Goal: Task Accomplishment & Management: Use online tool/utility

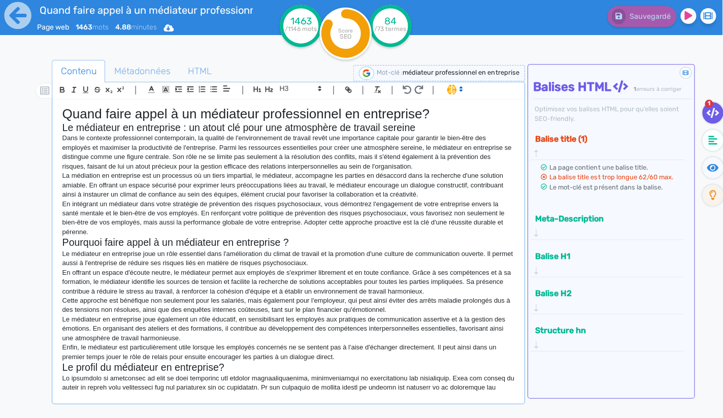
scroll to position [10, 0]
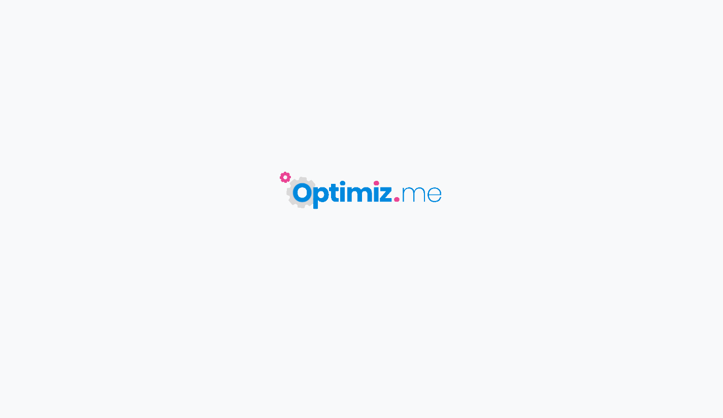
type input "Quand faire appel à un médiateur professionnel en entreprise ?"
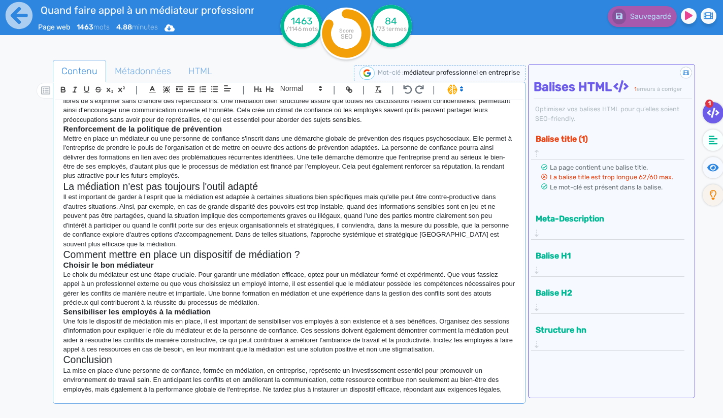
scroll to position [484, 0]
click at [326, 277] on p "Le choix du médiateur est une étape cruciale. Pour garantir une médiation effic…" at bounding box center [289, 289] width 452 height 38
click at [383, 281] on p "Le choix du médiateur est une étape cruciale. Pour garantir une médiation effic…" at bounding box center [289, 289] width 452 height 38
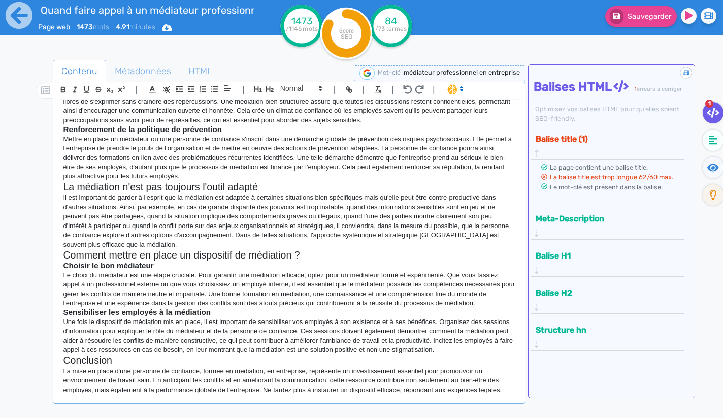
click at [95, 288] on p "Le choix du médiateur est une étape cruciale. Pour garantir une médiation effic…" at bounding box center [289, 289] width 452 height 38
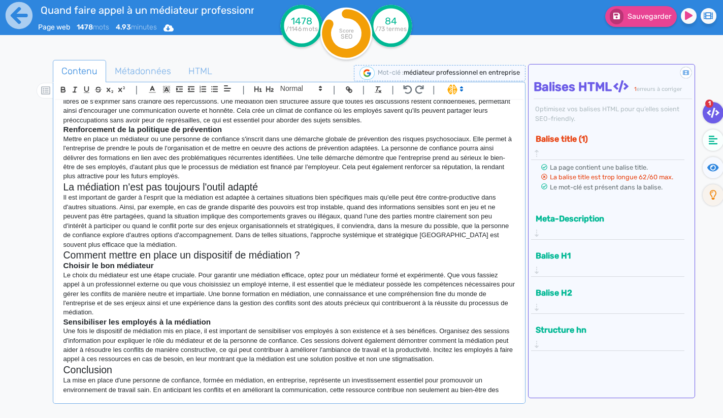
click at [173, 288] on p "Le choix du médiateur est une étape cruciale. Pour garantir une médiation effic…" at bounding box center [289, 293] width 452 height 47
click at [169, 288] on p "Le choix du médiateur est une étape cruciale. Pour garantir une médiation effic…" at bounding box center [289, 293] width 452 height 47
click at [222, 290] on p "Le choix du médiateur est une étape cruciale. Pour garantir une médiation effic…" at bounding box center [289, 293] width 452 height 47
click at [304, 287] on p "Le choix du médiateur est une étape cruciale. Pour garantir une médiation effic…" at bounding box center [289, 293] width 452 height 47
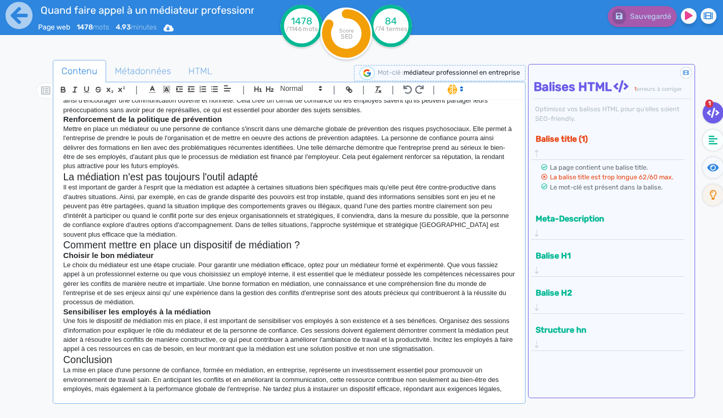
scroll to position [493, 0]
drag, startPoint x: 169, startPoint y: 313, endPoint x: 215, endPoint y: 318, distance: 45.4
click at [215, 318] on p "Une fois le dispositif de médiation mis en place, il est important de sensibili…" at bounding box center [289, 336] width 452 height 38
click at [216, 317] on p "Une fois le dispositif de médiation mis en place, il est important de sensibili…" at bounding box center [289, 336] width 452 height 38
click at [302, 317] on p "Une fois le dispositif de médiation mis en place, il est important de sensibili…" at bounding box center [289, 336] width 452 height 38
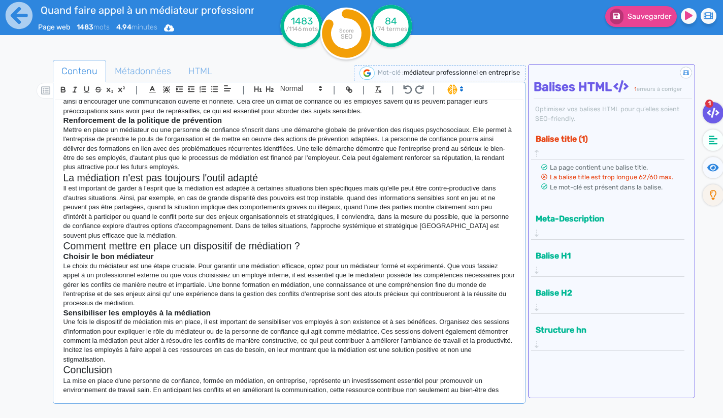
click at [334, 331] on p "Une fois le dispositif de médiation mis en place, il est important de sensibili…" at bounding box center [289, 340] width 452 height 47
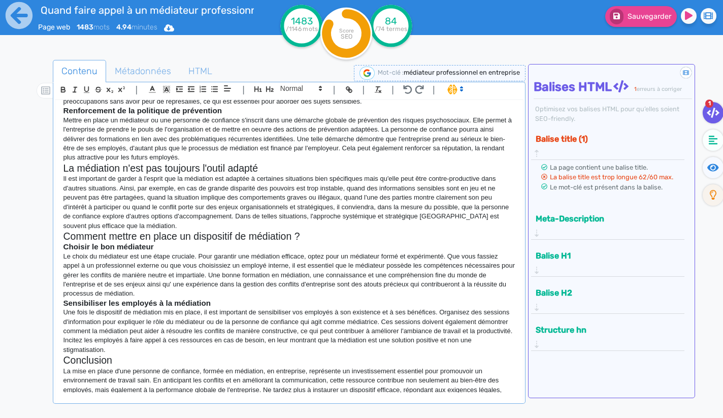
scroll to position [502, 0]
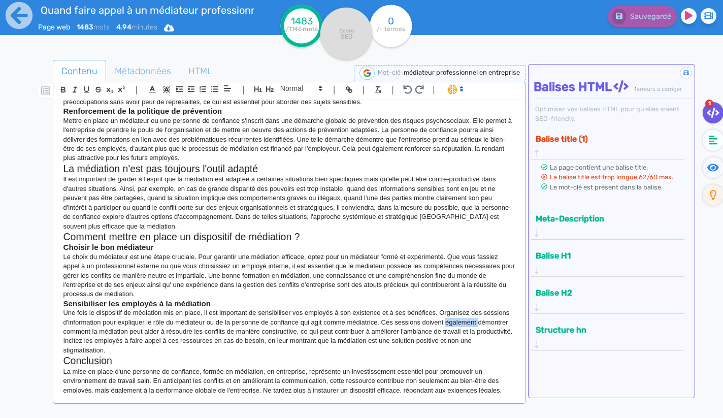
drag, startPoint x: 452, startPoint y: 305, endPoint x: 485, endPoint y: 306, distance: 33.0
click at [485, 308] on p "Une fois le dispositif de médiation mis en place, il est important de sensibili…" at bounding box center [289, 331] width 452 height 47
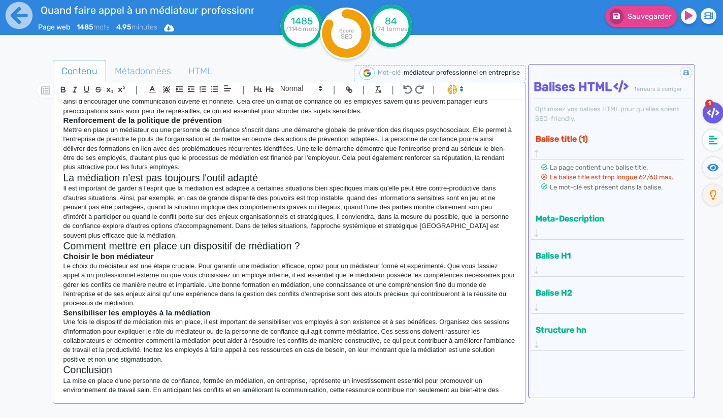
click at [228, 327] on p "Une fois le dispositif de médiation mis en place, il est important de sensibili…" at bounding box center [289, 340] width 452 height 47
drag, startPoint x: 200, startPoint y: 333, endPoint x: 239, endPoint y: 334, distance: 39.1
click at [239, 334] on p "Une fois le dispositif de médiation mis en place, il est important de sensibili…" at bounding box center [289, 340] width 452 height 47
drag, startPoint x: 300, startPoint y: 334, endPoint x: 347, endPoint y: 336, distance: 46.2
click at [347, 336] on p "Une fois le dispositif de médiation mis en place, il est important de sensibili…" at bounding box center [289, 340] width 452 height 47
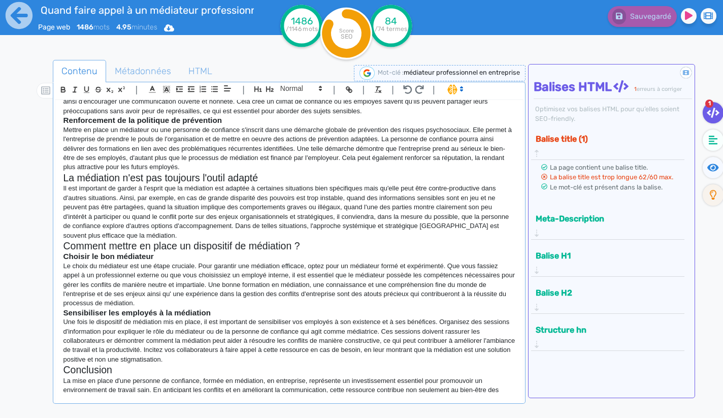
click at [113, 323] on p "Une fois le dispositif de médiation mis en place, il est important de sensibili…" at bounding box center [289, 340] width 452 height 47
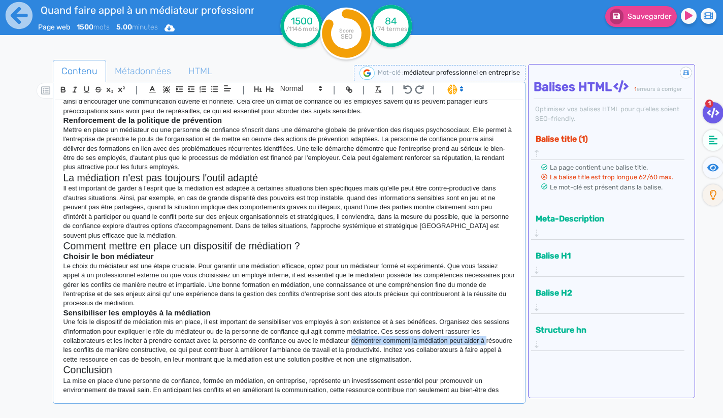
drag, startPoint x: 356, startPoint y: 324, endPoint x: 517, endPoint y: 324, distance: 161.4
click at [517, 324] on div "Quand faire appel à un médiateur professionnel en entreprise? Le médiateur en e…" at bounding box center [288, 246] width 467 height 292
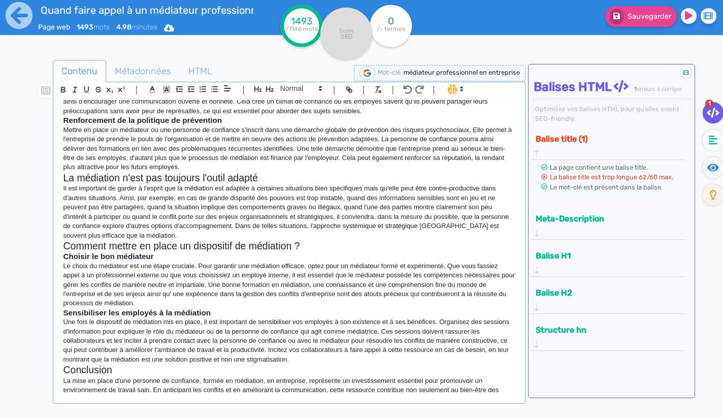
click at [408, 325] on p "Une fois le dispositif de médiation mis en place, il est important de sensibili…" at bounding box center [289, 340] width 452 height 47
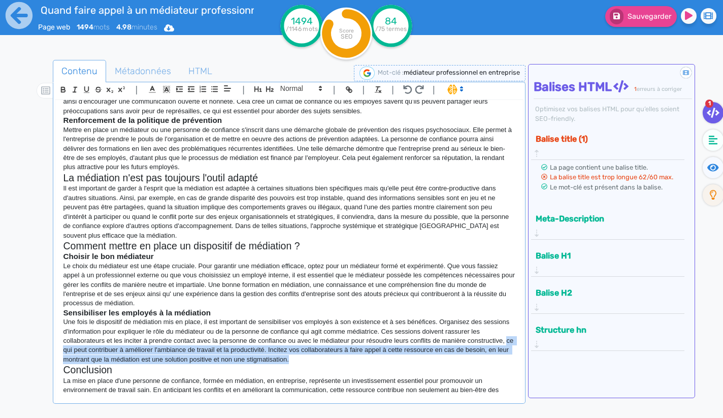
drag, startPoint x: 64, startPoint y: 332, endPoint x: 305, endPoint y: 343, distance: 240.8
click at [305, 343] on p "Une fois le dispositif de médiation mis en place, il est important de sensibili…" at bounding box center [289, 340] width 452 height 47
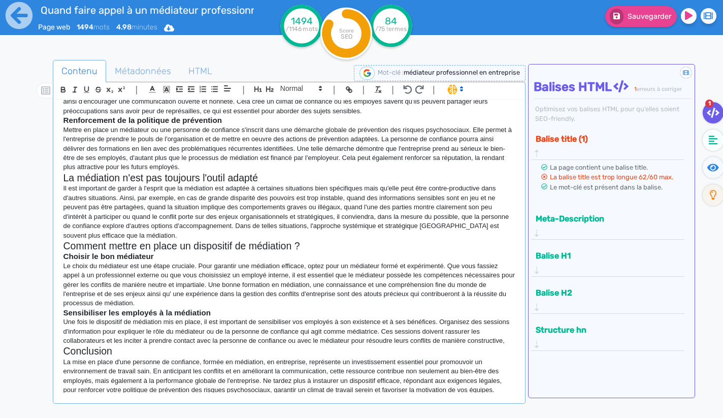
scroll to position [484, 0]
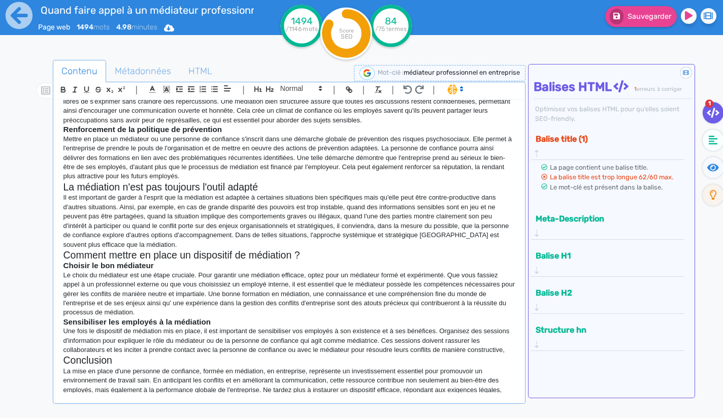
click at [384, 326] on p "Une fois le dispositif de médiation mis en place, il est important de sensibili…" at bounding box center [289, 340] width 452 height 28
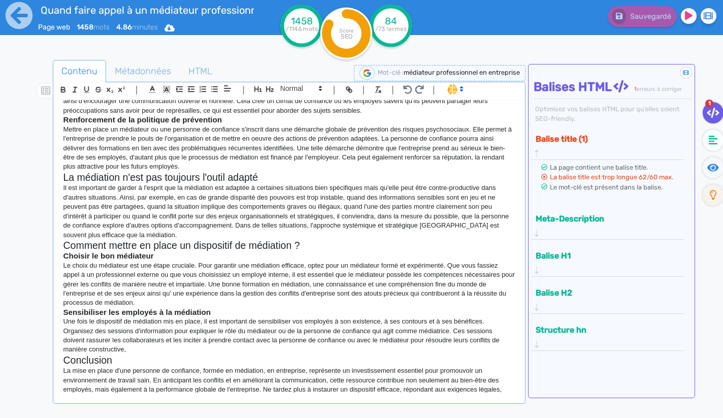
scroll to position [493, 0]
click at [280, 319] on p "Une fois le dispositif de médiation mis en place, il est important de sensibili…" at bounding box center [289, 336] width 452 height 38
click at [374, 317] on p "Une fois le dispositif de médiation mis en place, il est important de sensibili…" at bounding box center [289, 336] width 452 height 38
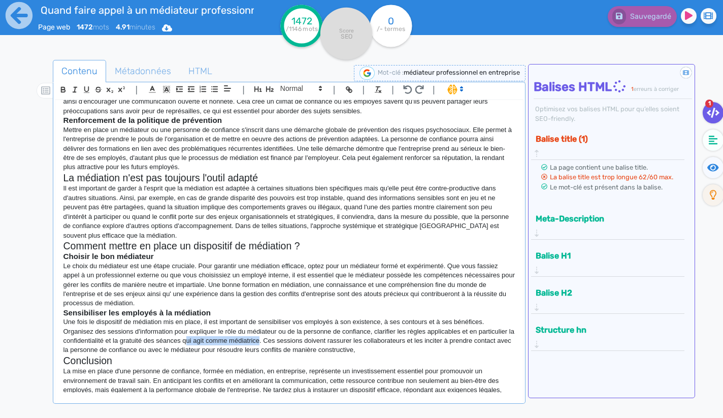
drag, startPoint x: 193, startPoint y: 323, endPoint x: 270, endPoint y: 325, distance: 77.2
click at [270, 325] on p "Une fois le dispositif de médiation mis en place, il est important de sensibili…" at bounding box center [289, 336] width 452 height 38
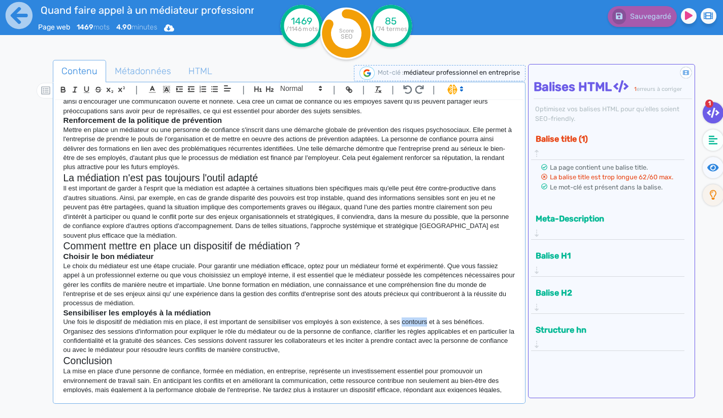
drag, startPoint x: 406, startPoint y: 306, endPoint x: 432, endPoint y: 307, distance: 25.4
click at [432, 317] on p "Une fois le dispositif de médiation mis en place, il est important de sensibili…" at bounding box center [289, 336] width 452 height 38
drag, startPoint x: 432, startPoint y: 307, endPoint x: 327, endPoint y: 307, distance: 104.5
click at [327, 317] on p "Une fois le dispositif de médiation mis en place, il est important de sensibili…" at bounding box center [289, 336] width 452 height 38
click at [473, 317] on p "Une fois le dispositif de médiation mis en place, il est important de sensibili…" at bounding box center [289, 336] width 452 height 38
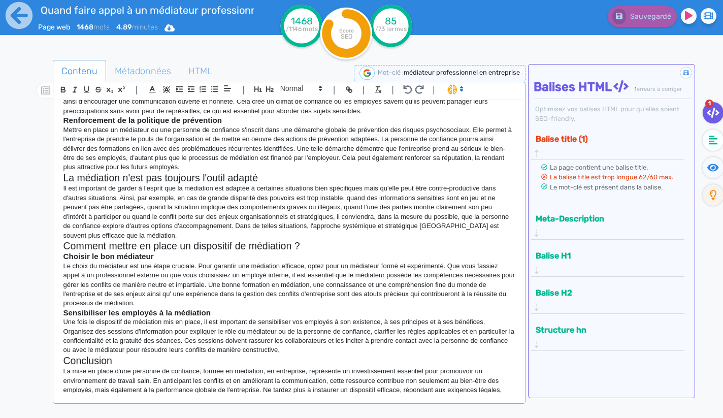
click at [514, 317] on p "Une fois le dispositif de médiation mis en place, il est important de sensibili…" at bounding box center [289, 336] width 452 height 38
drag, startPoint x: 166, startPoint y: 335, endPoint x: 221, endPoint y: 333, distance: 54.8
click at [223, 333] on p "Une fois le dispositif de médiation mis en place, il est important de sensibili…" at bounding box center [289, 336] width 452 height 38
click at [229, 355] on h2 "Conclusion" at bounding box center [289, 361] width 452 height 12
drag, startPoint x: 168, startPoint y: 333, endPoint x: 344, endPoint y: 332, distance: 175.6
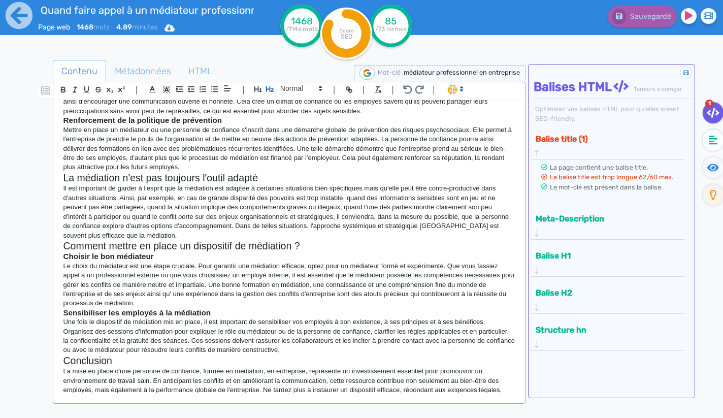
click at [344, 332] on p "Une fois le dispositif de médiation mis en place, il est important de sensibili…" at bounding box center [289, 336] width 452 height 38
click at [132, 366] on p "La mise en place d'une personne de confiance, formée en médiation, en entrepris…" at bounding box center [289, 385] width 452 height 38
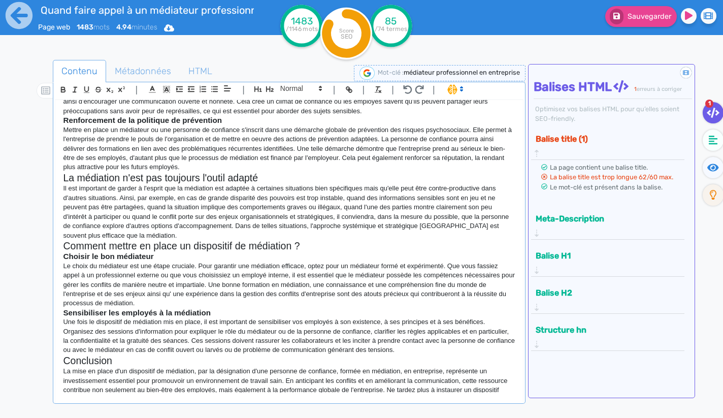
click at [195, 366] on p "La mise en place d'un dispositif de médiation, par la désignation d'une personn…" at bounding box center [289, 389] width 452 height 47
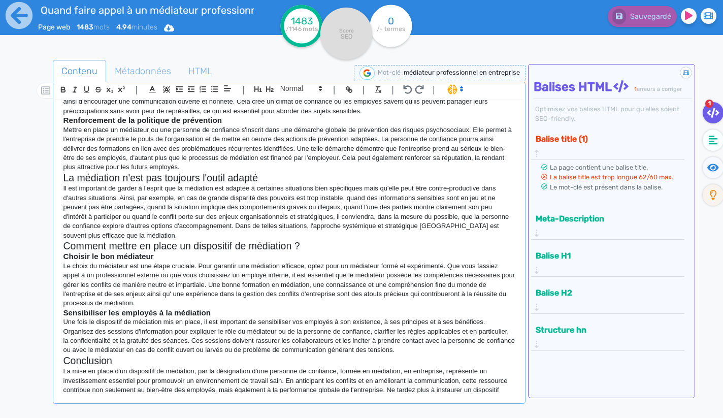
click at [197, 366] on p "La mise en place d'un dispositif de médiation, par la désignation d'une personn…" at bounding box center [289, 389] width 452 height 47
drag, startPoint x: 454, startPoint y: 357, endPoint x: 495, endPoint y: 357, distance: 41.6
click at [495, 366] on p "La mise en place d'un dispositif de médiation en entreprise, par la désignation…" at bounding box center [289, 389] width 452 height 47
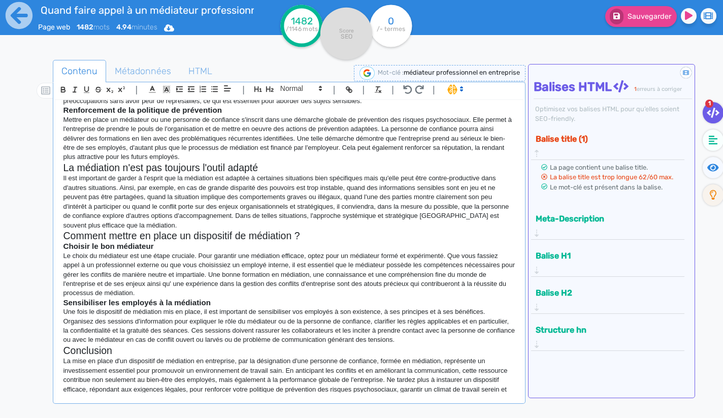
scroll to position [502, 0]
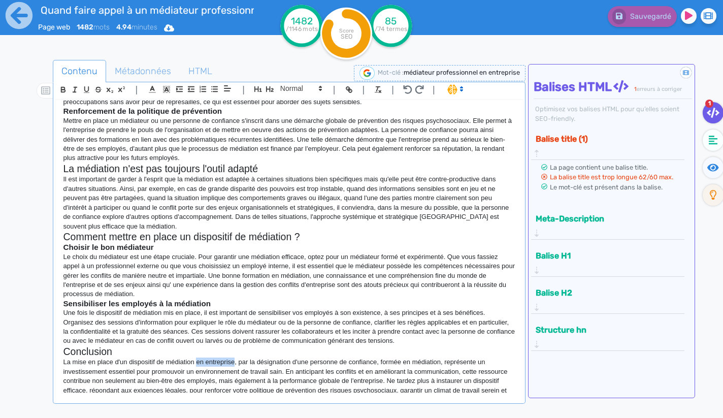
drag, startPoint x: 199, startPoint y: 345, endPoint x: 236, endPoint y: 347, distance: 36.6
click at [236, 357] on p "La mise en place d'un dispositif de médiation en entreprise, par la désignation…" at bounding box center [289, 380] width 452 height 47
click at [259, 357] on p "La mise en place d'un dispositif de médiation interne, incluant, par la désigna…" at bounding box center [289, 380] width 452 height 47
drag, startPoint x: 325, startPoint y: 355, endPoint x: 296, endPoint y: 352, distance: 29.6
click at [296, 357] on p "La mise en place d'un dispositif de médiation interne, incluant la désignation …" at bounding box center [289, 380] width 452 height 47
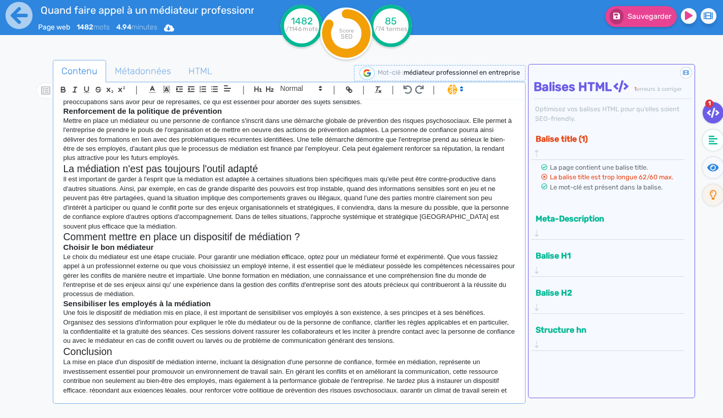
click at [350, 357] on p "La mise en place d'un dispositif de médiation interne, incluant la désignation …" at bounding box center [289, 380] width 452 height 47
click at [484, 357] on p "La mise en place d'un dispositif de médiation interne, incluant la désignation …" at bounding box center [289, 380] width 452 height 47
click at [399, 357] on p "La mise en place d'un dispositif de médiation interne, incluant la désignation …" at bounding box center [289, 380] width 452 height 47
drag, startPoint x: 92, startPoint y: 362, endPoint x: 129, endPoint y: 362, distance: 36.5
click at [129, 362] on p "La mise en place d'un dispositif de médiation interne, incluant la désignation …" at bounding box center [289, 380] width 452 height 47
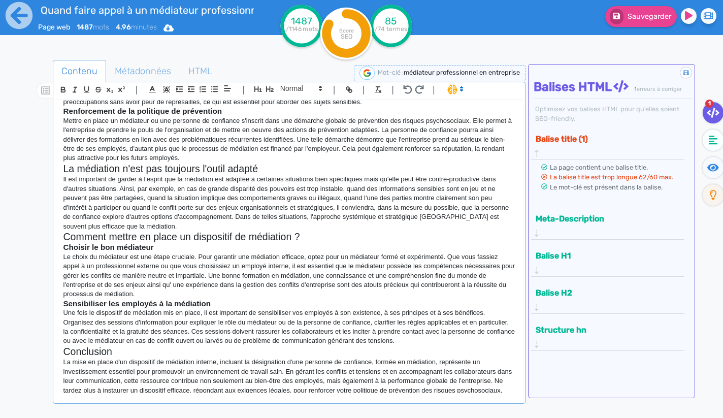
click at [271, 366] on p "La mise en place d'un dispositif de médiation interne, incluant la désignation …" at bounding box center [289, 380] width 452 height 47
drag, startPoint x: 310, startPoint y: 363, endPoint x: 352, endPoint y: 366, distance: 41.8
click at [352, 366] on p "La mise en place d'un dispositif de médiation interne, incluant la désignation …" at bounding box center [289, 380] width 452 height 47
click at [311, 364] on p "La mise en place d'un dispositif de médiation interne, incluant la désignation …" at bounding box center [289, 380] width 452 height 47
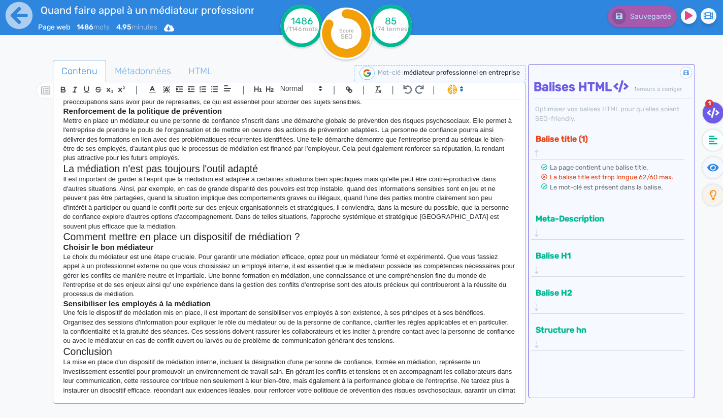
drag, startPoint x: 176, startPoint y: 381, endPoint x: 258, endPoint y: 382, distance: 81.7
click at [258, 382] on p "La mise en place d'un dispositif de médiation interne, incluant la désignation …" at bounding box center [289, 380] width 452 height 47
click at [189, 383] on p "La mise en place d'un dispositif de médiation interne, incluant la désignation …" at bounding box center [289, 380] width 452 height 47
click at [139, 381] on p "La mise en place d'un dispositif de médiation interne, incluant la désignation …" at bounding box center [289, 380] width 452 height 47
click at [291, 357] on p "La mise en place d'un dispositif de médiation interne, incluant la désignation …" at bounding box center [289, 380] width 452 height 47
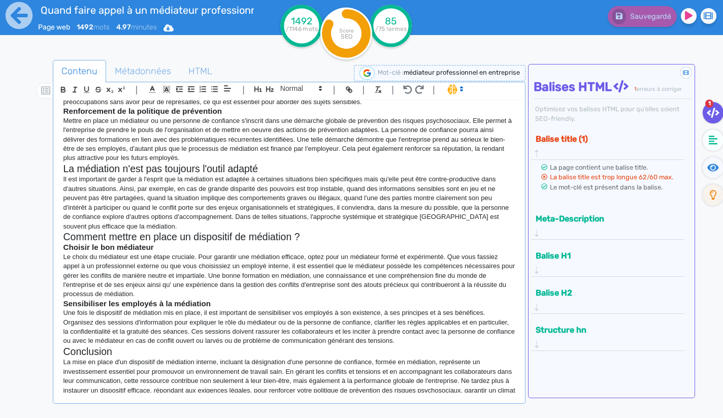
click at [282, 357] on p "La mise en place d'un dispositif de médiation interne, incluant la désignation …" at bounding box center [289, 380] width 452 height 47
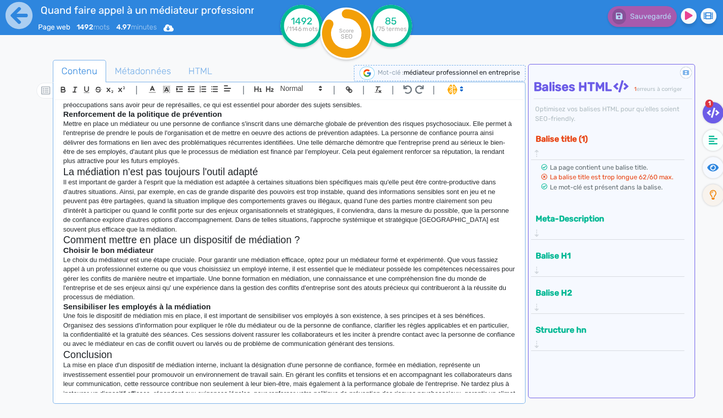
scroll to position [498, 0]
click at [264, 328] on p "Une fois le dispositif de médiation mis en place, il est important de sensibili…" at bounding box center [289, 332] width 452 height 38
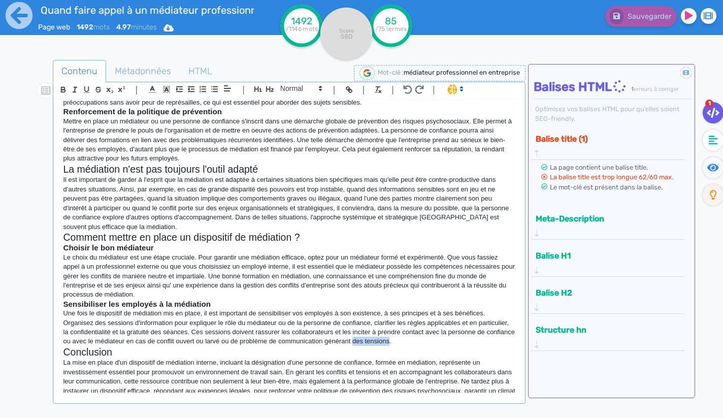
drag, startPoint x: 397, startPoint y: 327, endPoint x: 434, endPoint y: 327, distance: 37.6
click at [434, 327] on p "Une fois le dispositif de médiation mis en place, il est important de sensibili…" at bounding box center [289, 328] width 452 height 38
click at [360, 253] on p "Le choix du médiateur est une étape cruciale. Pour garantir une médiation effic…" at bounding box center [289, 276] width 452 height 47
click at [423, 346] on h2 "Conclusion" at bounding box center [289, 352] width 452 height 12
click at [424, 324] on p "Une fois le dispositif de médiation mis en place, il est important de sensibili…" at bounding box center [289, 328] width 452 height 38
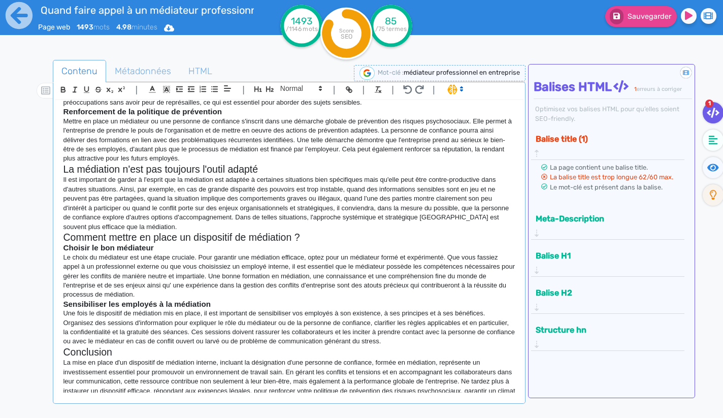
click at [389, 231] on h2 "Comment mettre en place un dispositif de médiation ?" at bounding box center [289, 237] width 452 height 12
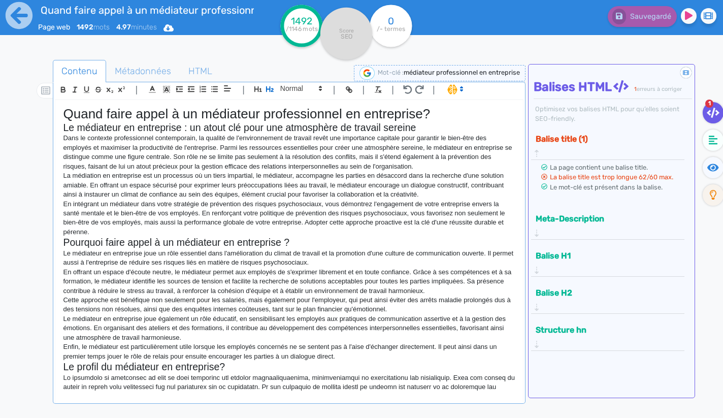
scroll to position [0, 0]
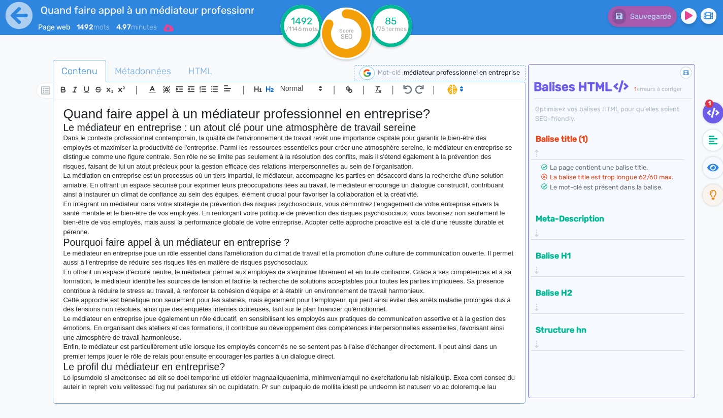
click at [174, 26] on icon at bounding box center [168, 27] width 10 height 7
click at [160, 83] on button "Word" at bounding box center [165, 86] width 81 height 16
click at [173, 30] on icon at bounding box center [168, 27] width 10 height 7
click at [162, 84] on button "Word" at bounding box center [165, 86] width 81 height 16
